Goal: Task Accomplishment & Management: Use online tool/utility

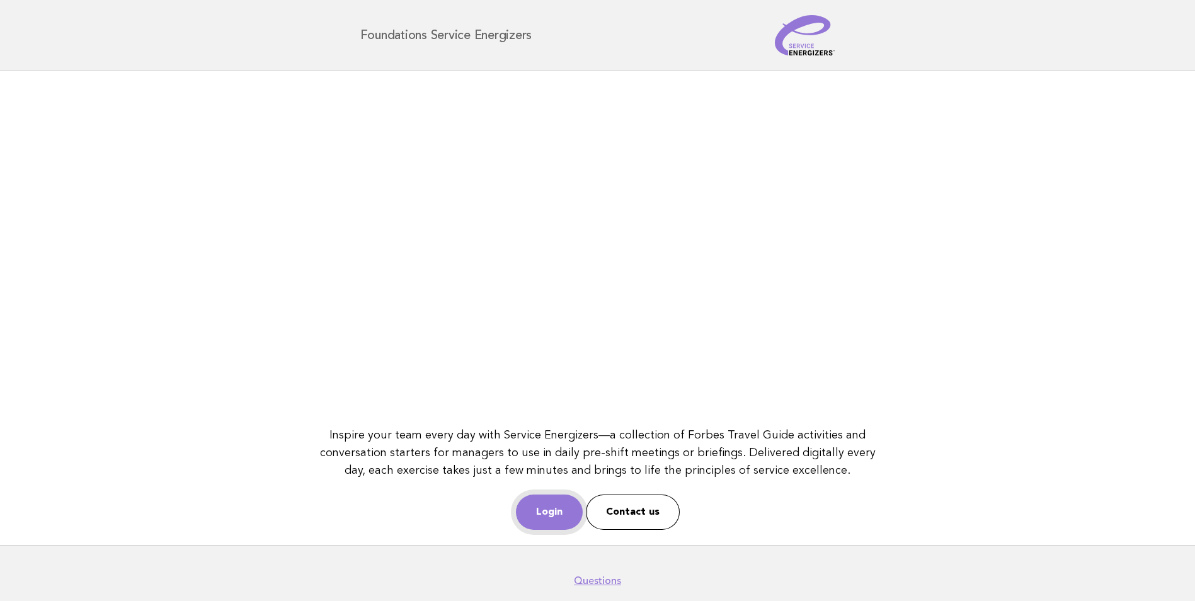
click at [540, 511] on link "Login" at bounding box center [549, 511] width 67 height 35
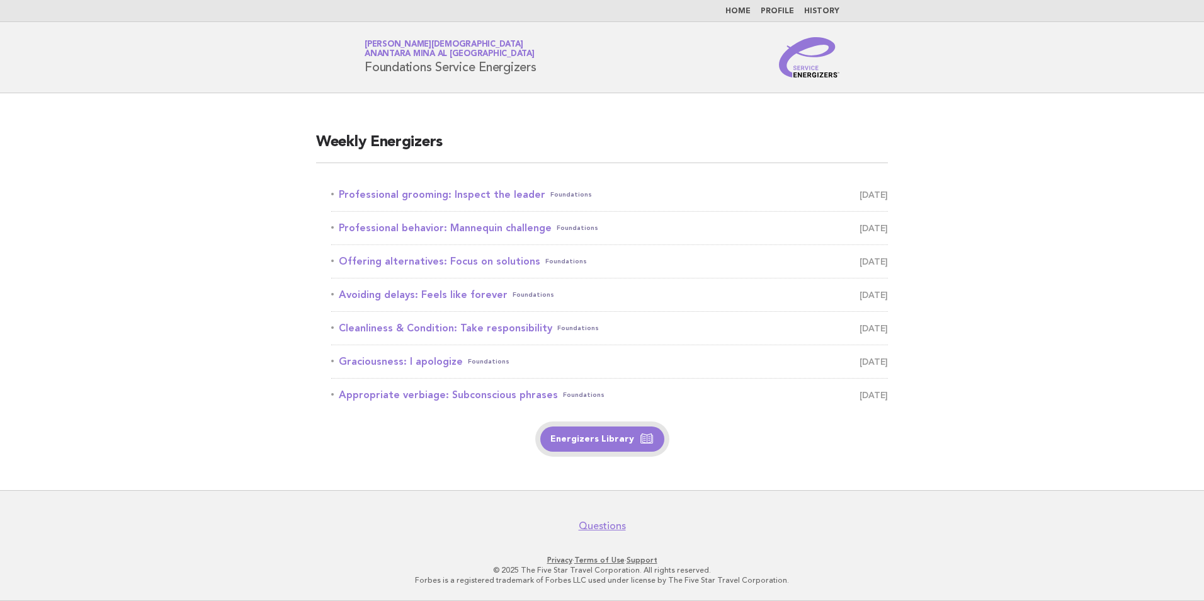
click at [611, 438] on link "Energizers Library" at bounding box center [602, 438] width 124 height 25
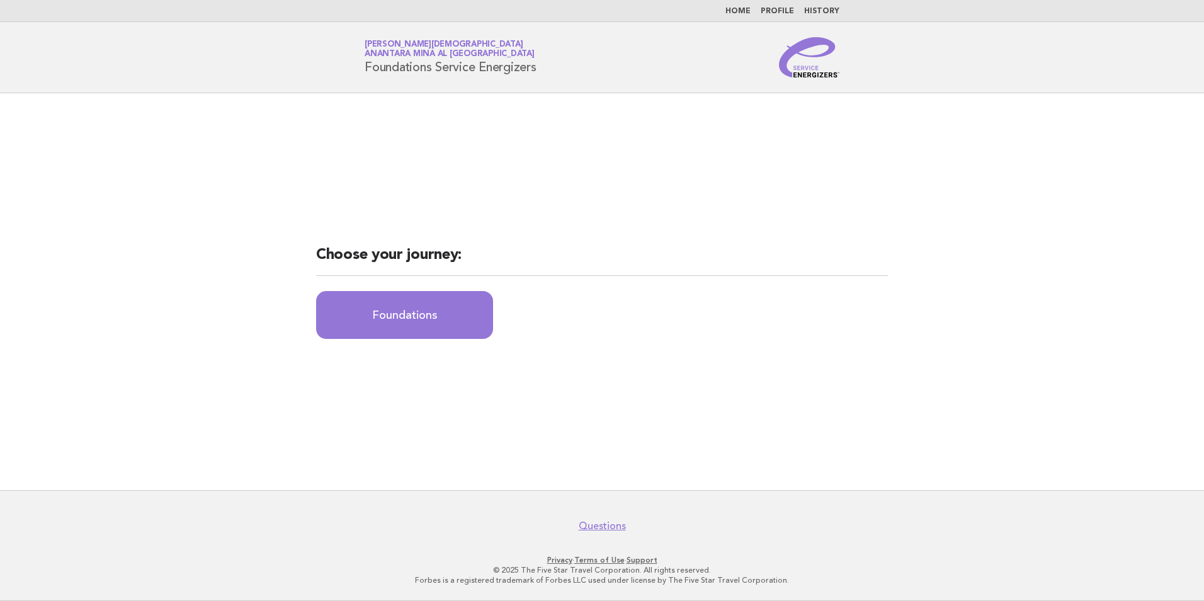
click at [748, 11] on link "Home" at bounding box center [737, 12] width 25 height 8
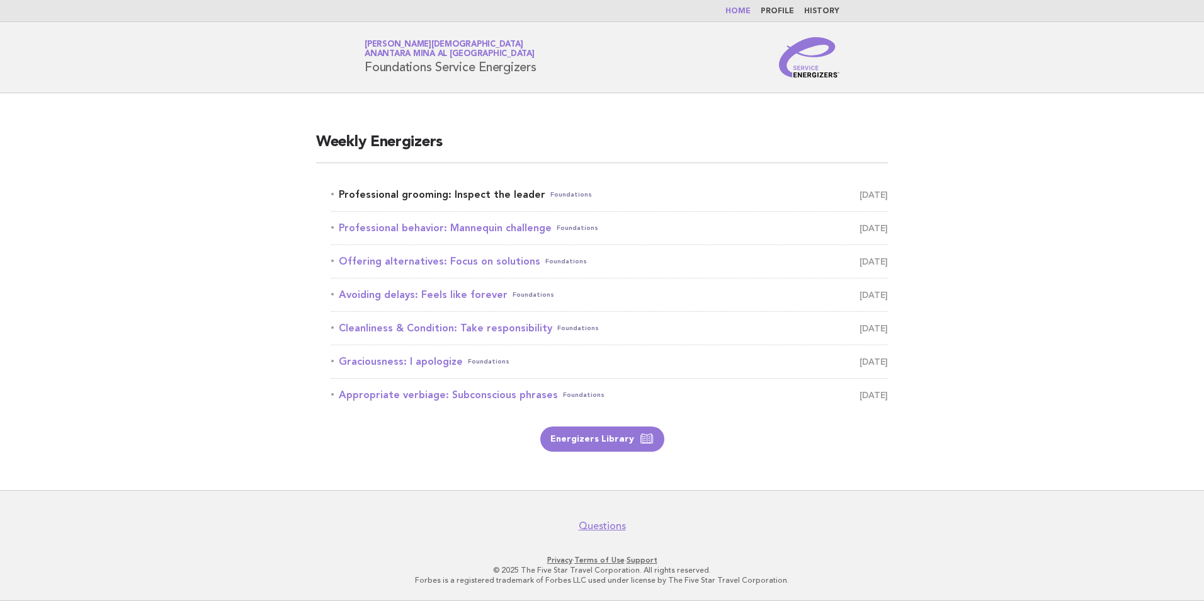
click at [463, 196] on link "Professional grooming: Inspect the leader Foundations [DATE]" at bounding box center [609, 195] width 557 height 18
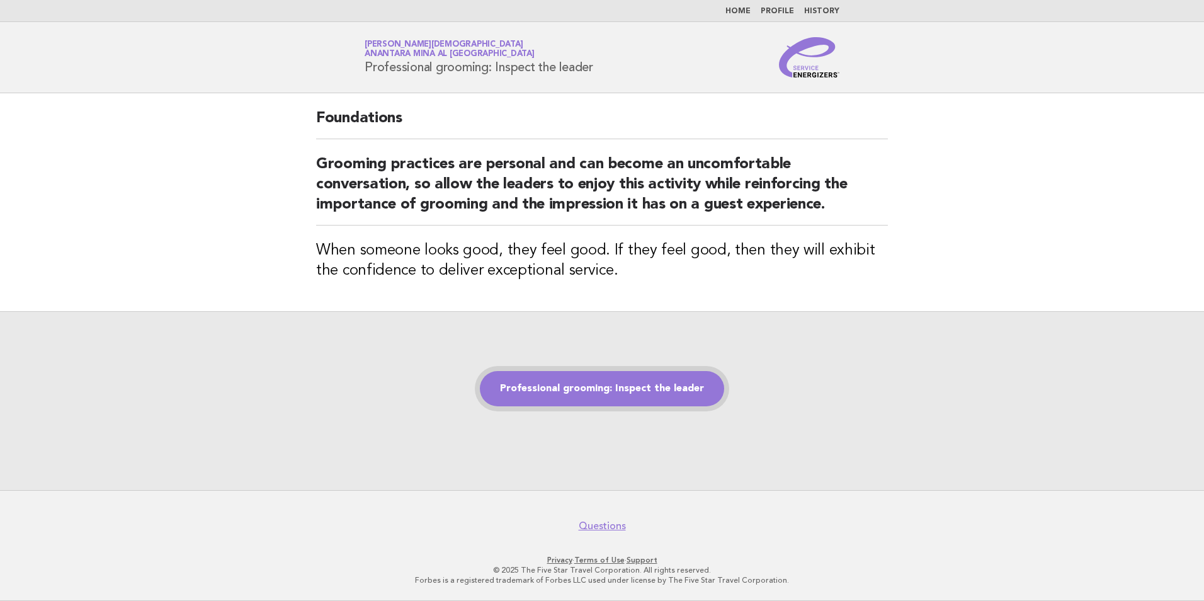
click at [592, 378] on link "Professional grooming: Inspect the leader" at bounding box center [602, 388] width 244 height 35
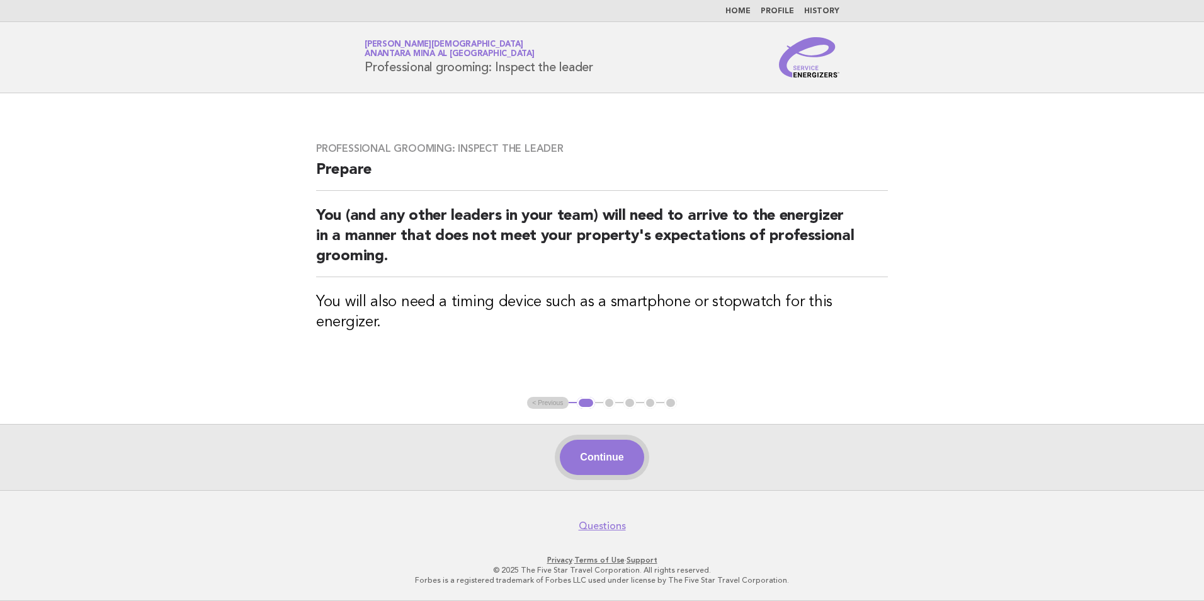
click at [593, 465] on button "Continue" at bounding box center [602, 457] width 84 height 35
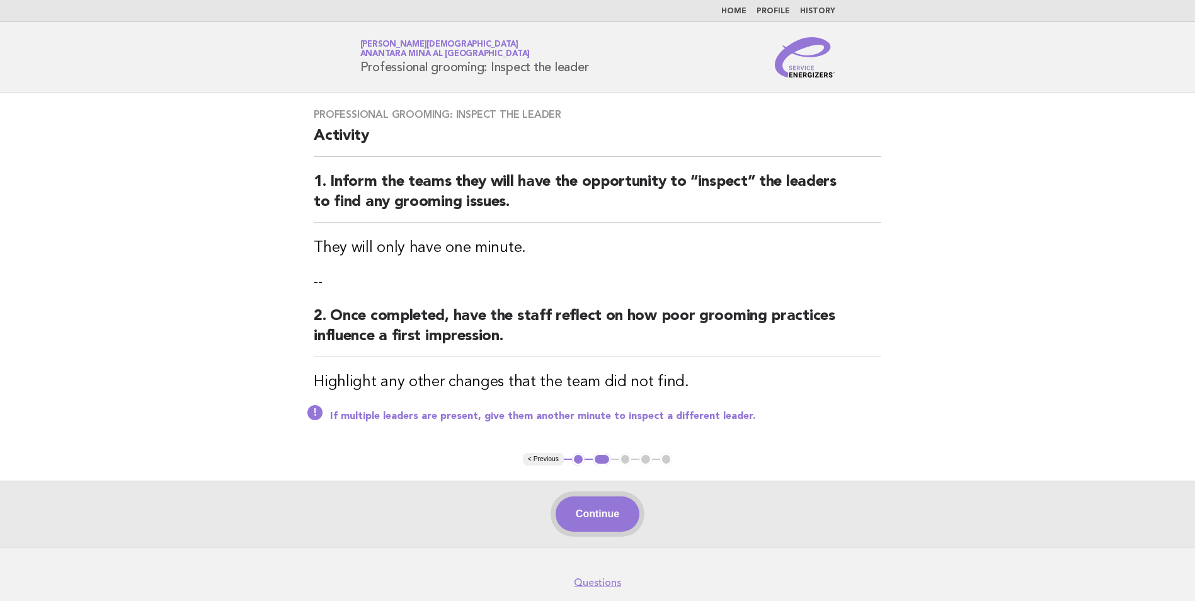
click at [582, 517] on button "Continue" at bounding box center [597, 513] width 84 height 35
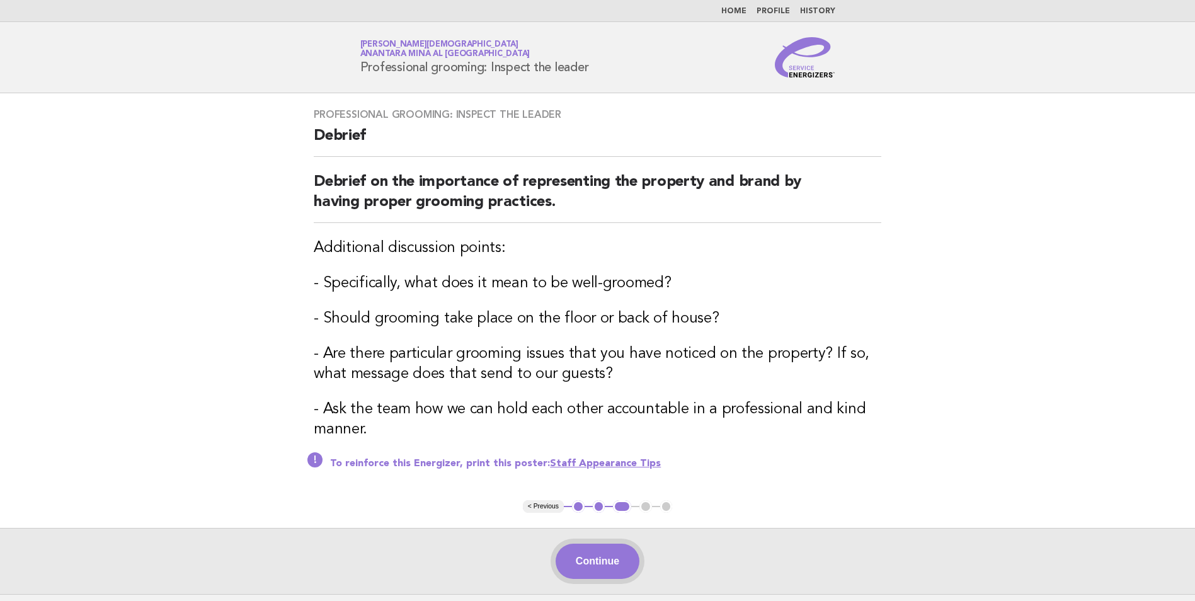
click at [602, 565] on button "Continue" at bounding box center [597, 560] width 84 height 35
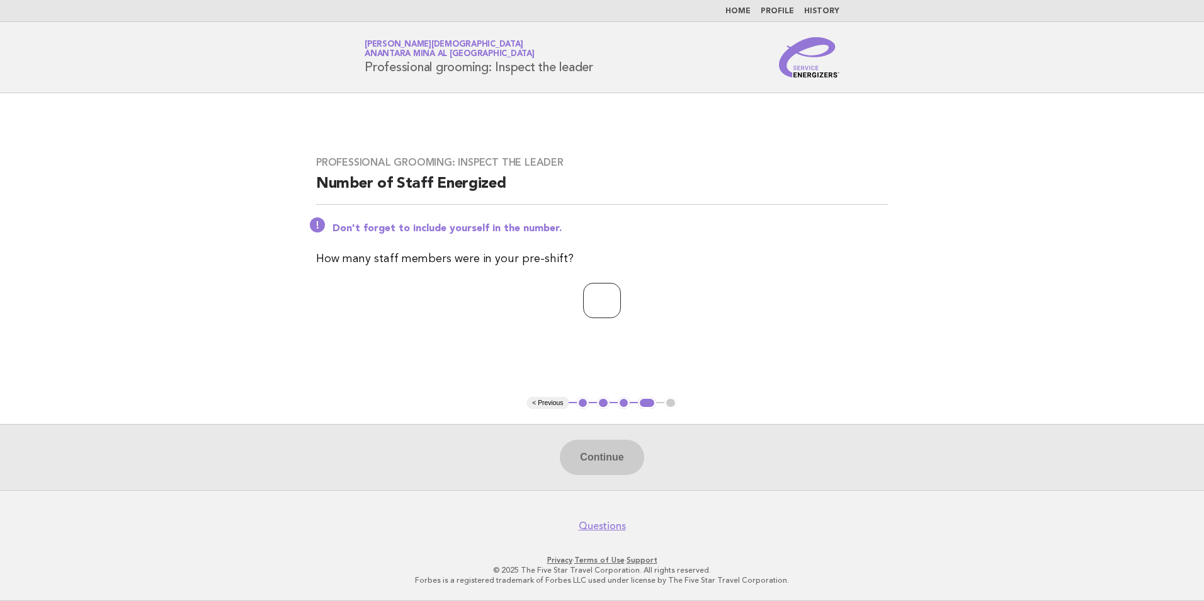
click at [588, 296] on input "number" at bounding box center [602, 300] width 38 height 35
type input "*"
click at [595, 470] on button "Continue" at bounding box center [602, 457] width 84 height 35
